Goal: Task Accomplishment & Management: Manage account settings

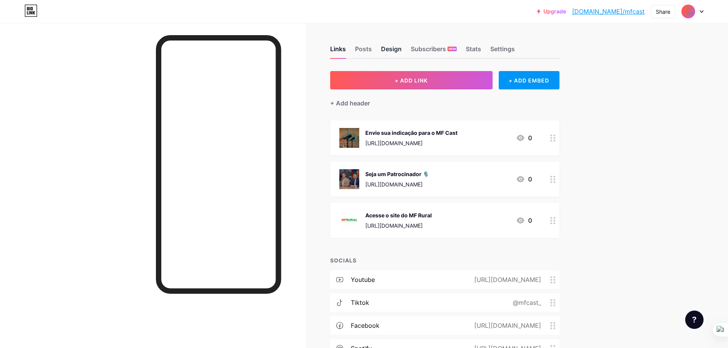
click at [394, 48] on div "Design" at bounding box center [391, 51] width 21 height 14
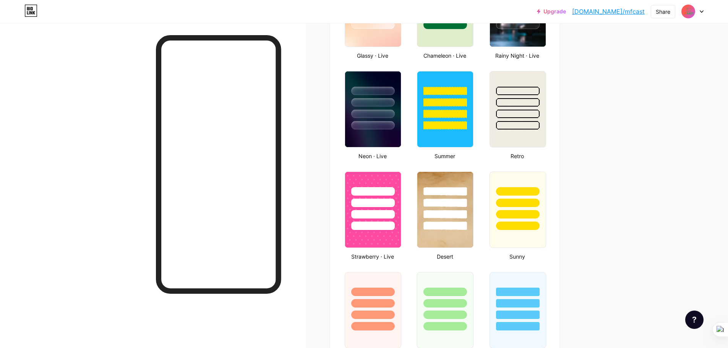
type input "#fcf8f8"
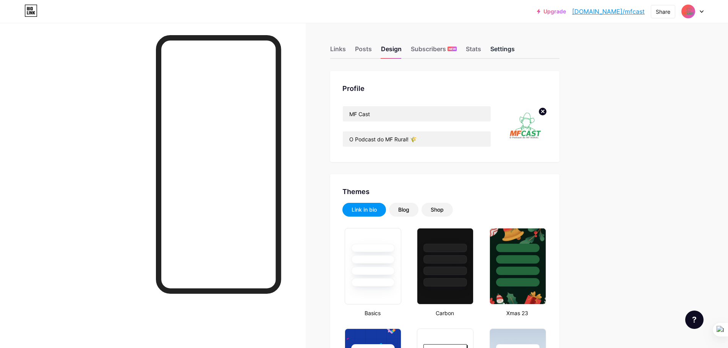
click at [497, 50] on div "Settings" at bounding box center [502, 51] width 24 height 14
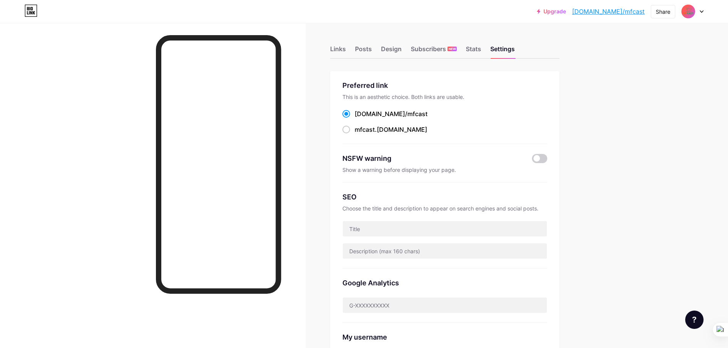
click at [408, 52] on div "Links Posts Design Subscribers NEW Stats Settings" at bounding box center [444, 45] width 229 height 27
click at [395, 52] on div "Design" at bounding box center [391, 51] width 21 height 14
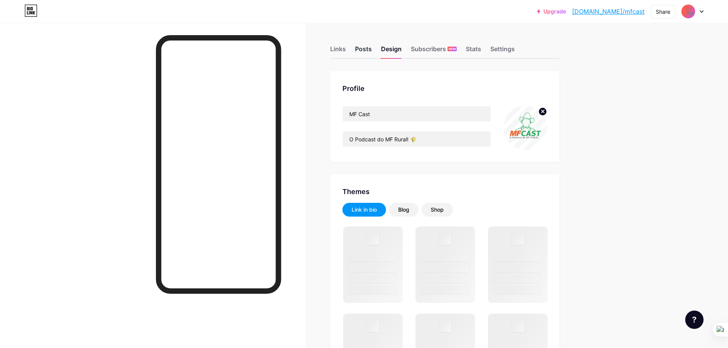
click at [370, 47] on div "Posts" at bounding box center [363, 51] width 17 height 14
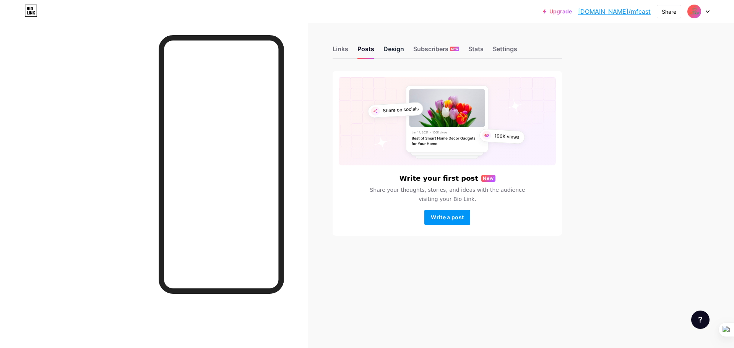
click at [392, 46] on div "Design" at bounding box center [393, 51] width 21 height 14
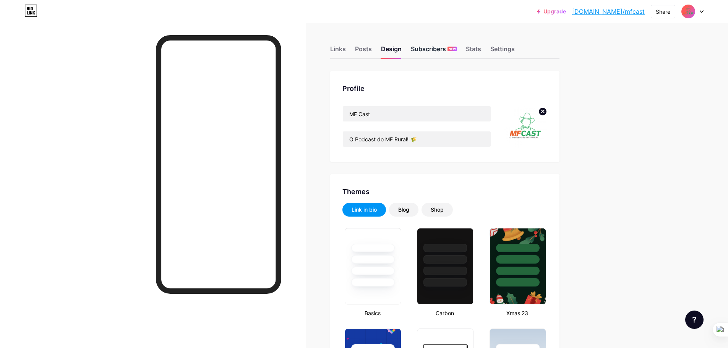
type input "#fcf8f8"
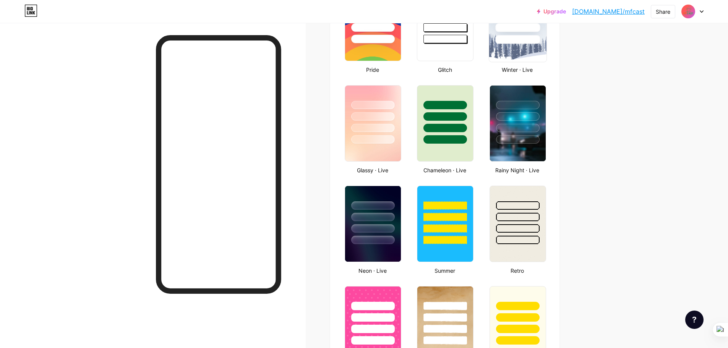
scroll to position [153, 0]
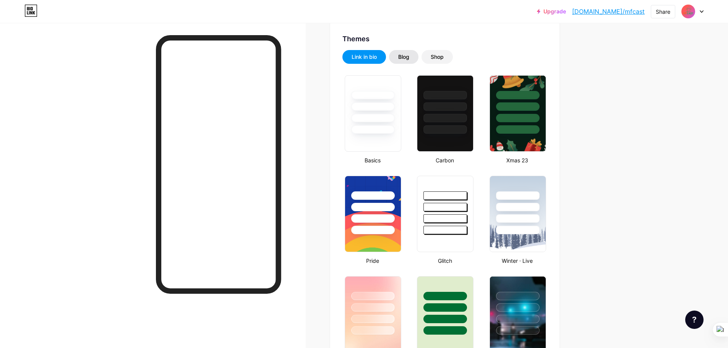
click at [401, 53] on div "Blog" at bounding box center [403, 57] width 11 height 8
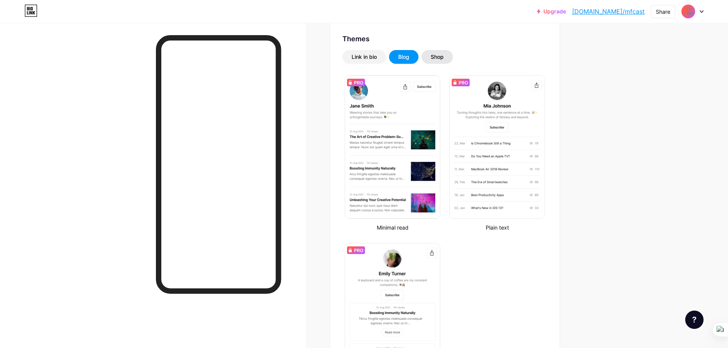
drag, startPoint x: 426, startPoint y: 58, endPoint x: 442, endPoint y: 59, distance: 16.1
click at [425, 58] on div "Shop" at bounding box center [437, 57] width 31 height 14
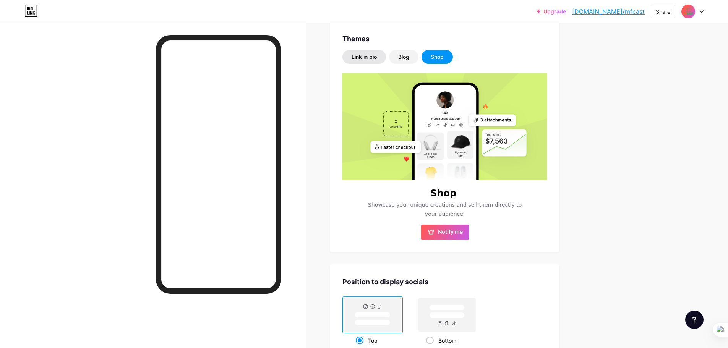
click at [382, 57] on div "Link in bio" at bounding box center [365, 57] width 44 height 14
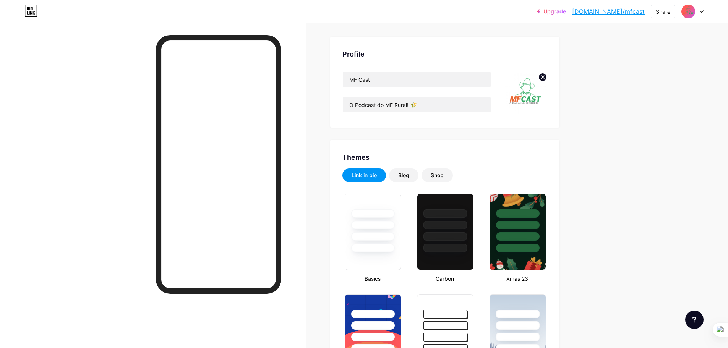
scroll to position [0, 0]
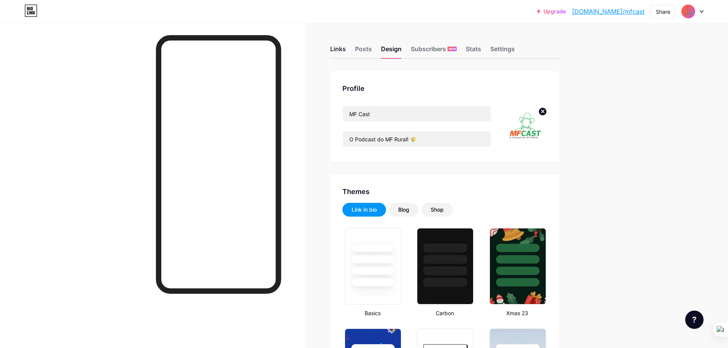
click at [344, 50] on div "Links" at bounding box center [338, 51] width 16 height 14
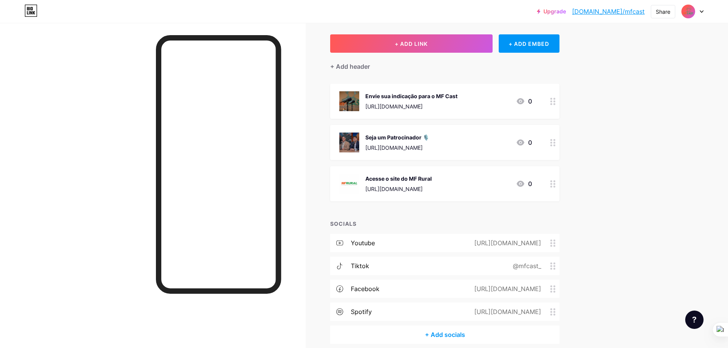
scroll to position [70, 0]
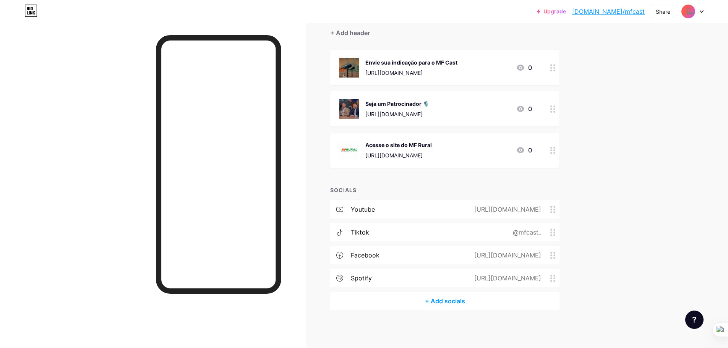
click at [346, 205] on div "youtube" at bounding box center [352, 209] width 45 height 9
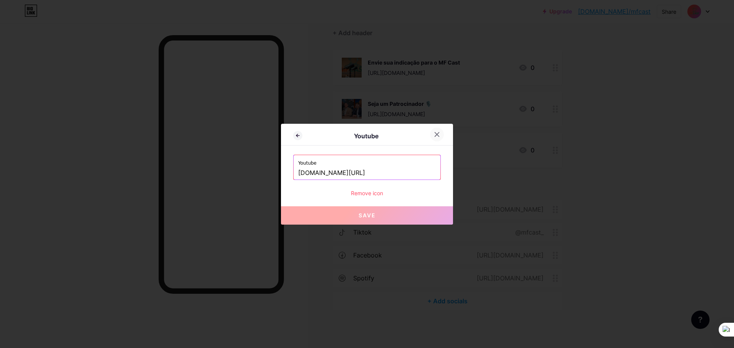
click at [437, 137] on icon at bounding box center [437, 134] width 6 height 6
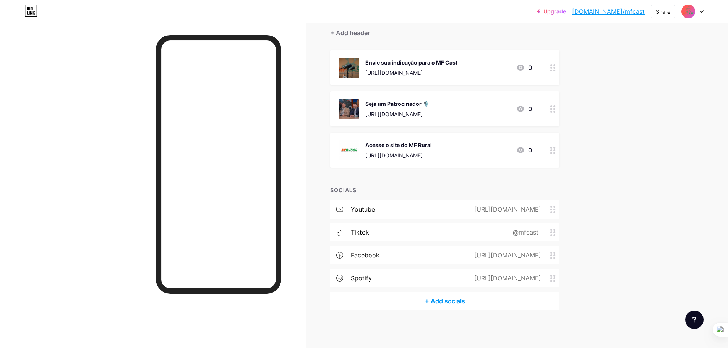
click at [550, 231] on div "@mfcast_" at bounding box center [526, 232] width 50 height 9
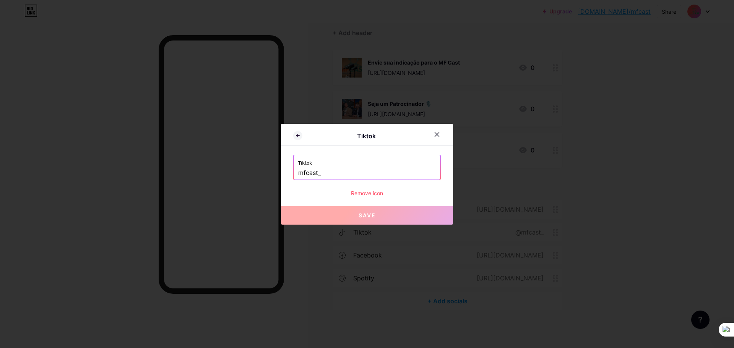
click at [441, 128] on div at bounding box center [441, 135] width 23 height 14
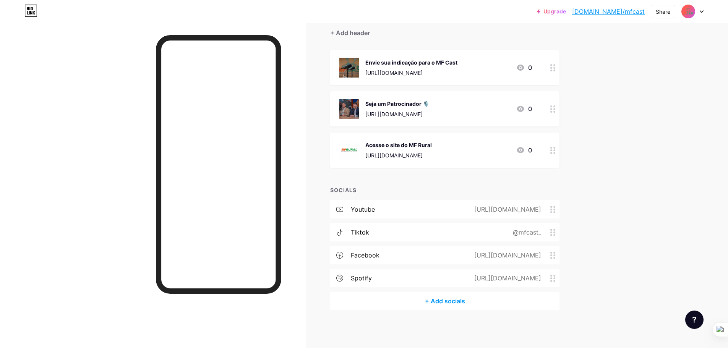
click at [436, 130] on span "Envie sua indicação para o MF Cast [URL][DOMAIN_NAME] 0 Seja um Patrocinador 🎙️…" at bounding box center [444, 109] width 229 height 118
click at [477, 299] on div "+ Add socials" at bounding box center [444, 301] width 229 height 18
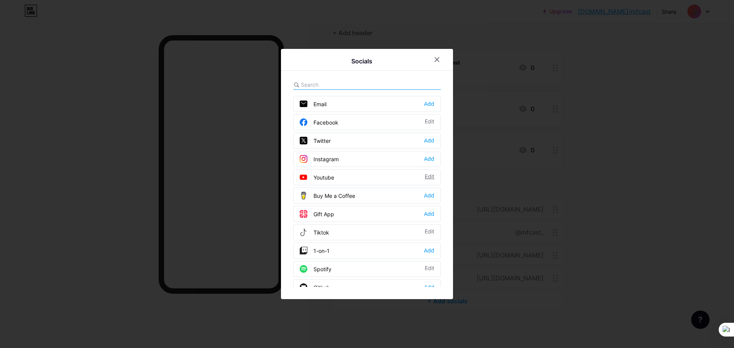
click at [427, 177] on div "Edit" at bounding box center [430, 178] width 10 height 8
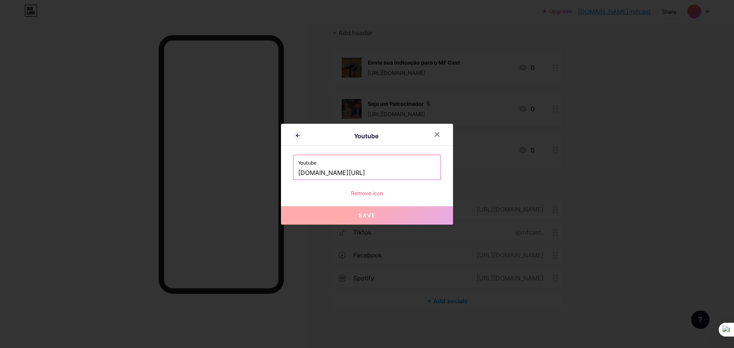
click at [365, 220] on button "Save" at bounding box center [367, 215] width 172 height 18
click at [437, 139] on div at bounding box center [437, 135] width 14 height 14
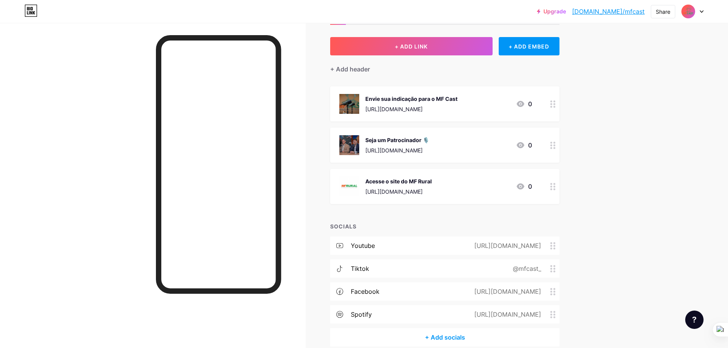
scroll to position [0, 0]
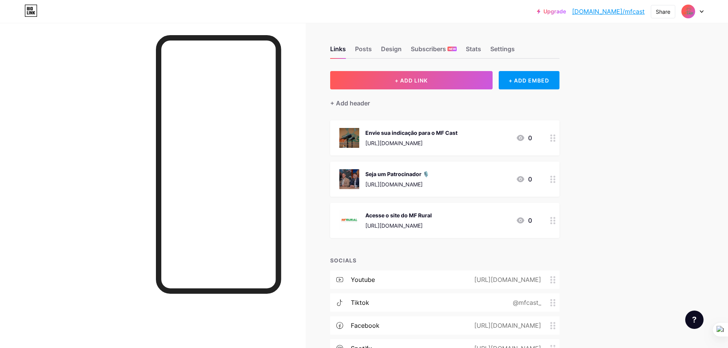
click at [566, 11] on link "Upgrade" at bounding box center [551, 11] width 29 height 6
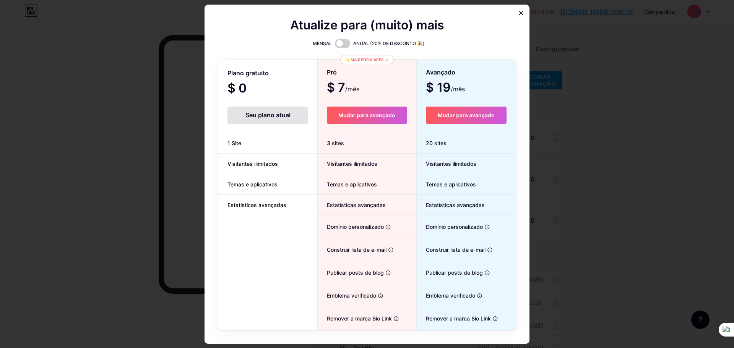
click at [636, 146] on div at bounding box center [367, 174] width 734 height 348
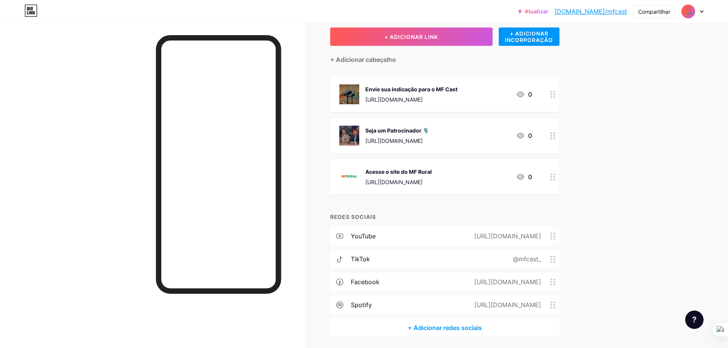
scroll to position [70, 0]
